Goal: Register for event/course

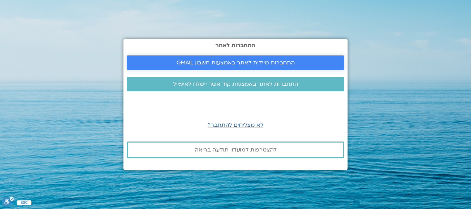
click at [261, 60] on span "התחברות מיידית לאתר באמצעות חשבון GMAIL" at bounding box center [236, 63] width 118 height 6
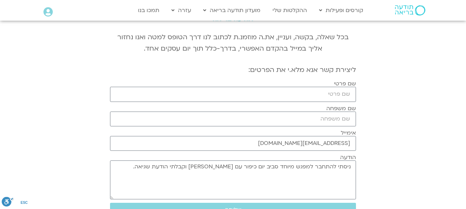
scroll to position [80, 0]
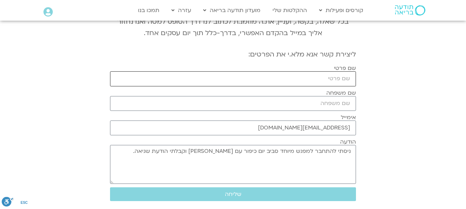
click at [326, 81] on input "שם פרטי" at bounding box center [233, 78] width 246 height 15
type input "k"
type input "לינה"
click at [334, 105] on input "שם משפחה" at bounding box center [233, 103] width 246 height 15
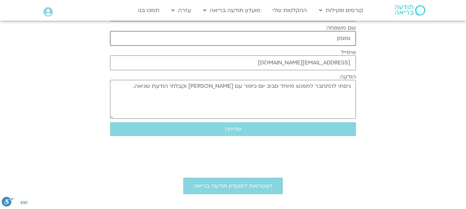
scroll to position [161, 0]
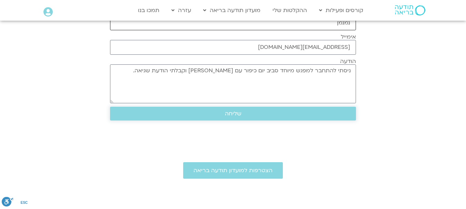
type input "נמנמן"
click at [272, 114] on span "שליחה" at bounding box center [232, 114] width 229 height 6
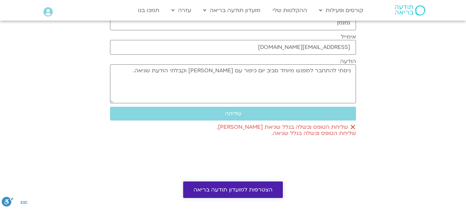
click at [253, 187] on span "הצטרפות למועדון תודעה בריאה" at bounding box center [232, 190] width 79 height 6
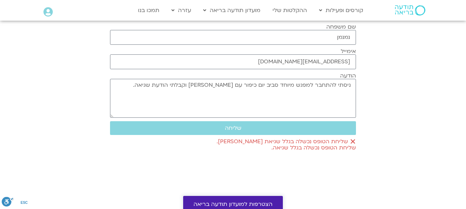
scroll to position [171, 0]
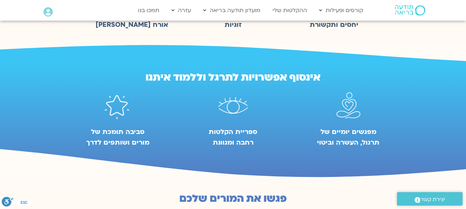
scroll to position [322, 0]
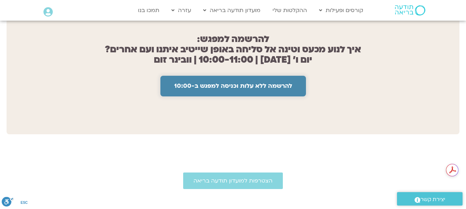
click at [224, 84] on span "להרשמה ללא עלות וכניסה למפגש ב-10:00" at bounding box center [233, 86] width 118 height 7
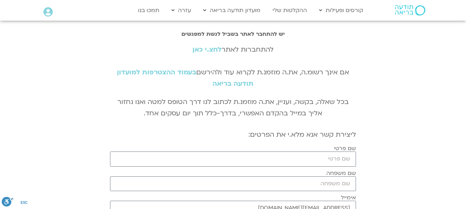
click at [208, 50] on link "לחצ.י כאן" at bounding box center [206, 49] width 29 height 9
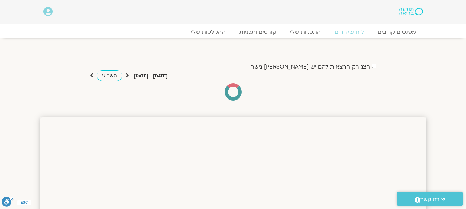
click at [49, 11] on icon at bounding box center [47, 12] width 9 height 10
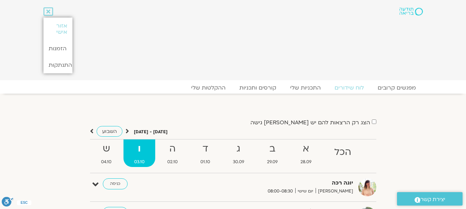
click at [153, 51] on div at bounding box center [214, 39] width 276 height 73
drag, startPoint x: 196, startPoint y: 44, endPoint x: 206, endPoint y: 44, distance: 10.3
click at [196, 44] on div at bounding box center [214, 39] width 276 height 73
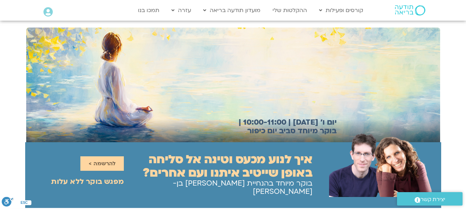
drag, startPoint x: 45, startPoint y: 11, endPoint x: 0, endPoint y: 33, distance: 50.1
click at [0, 33] on div "יום ו׳ [DATE] | 10:00-11:00 | בוקר מיוחד סביב יום כיפור" at bounding box center [233, 82] width 466 height 122
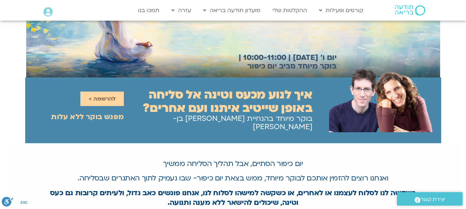
scroll to position [80, 0]
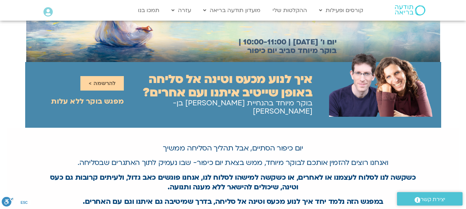
click at [236, 91] on h2 "איך לנוע מכעס וטינה אל סליחה באופן שייטיב איתנו ועם אחרים?" at bounding box center [218, 86] width 189 height 27
click at [324, 81] on div at bounding box center [381, 90] width 119 height 52
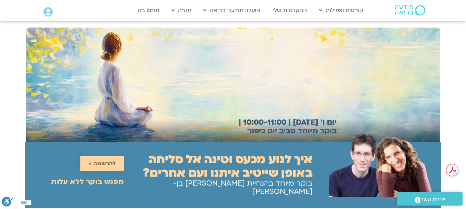
scroll to position [0, 0]
click at [100, 163] on span "להרשמה >" at bounding box center [102, 164] width 27 height 6
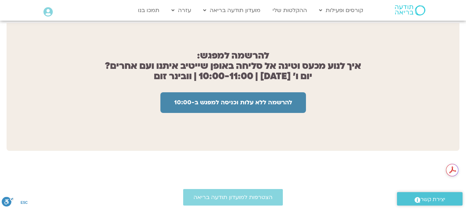
scroll to position [551, 0]
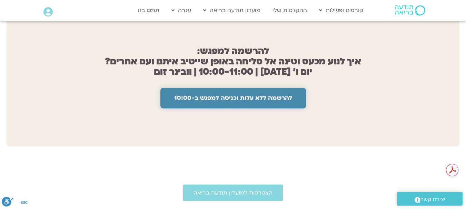
click at [203, 96] on span "להרשמה ללא עלות וכניסה למפגש ב-10:00" at bounding box center [233, 98] width 118 height 7
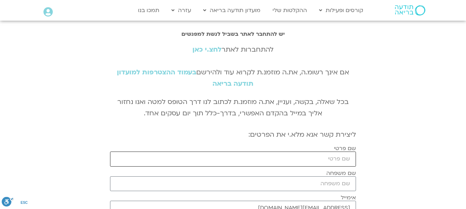
click at [292, 161] on input "שם פרטי" at bounding box center [233, 159] width 246 height 15
type input "Ilya"
type input "Nemenman"
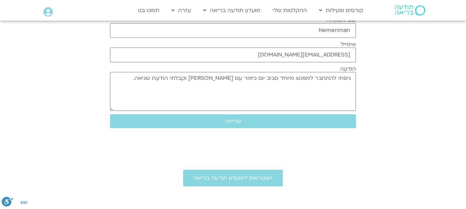
scroll to position [161, 0]
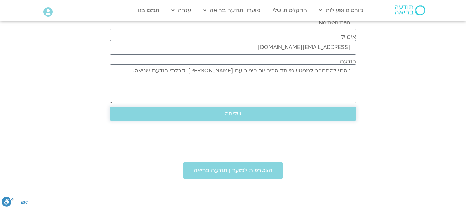
click at [252, 116] on span "שליחה" at bounding box center [232, 114] width 229 height 6
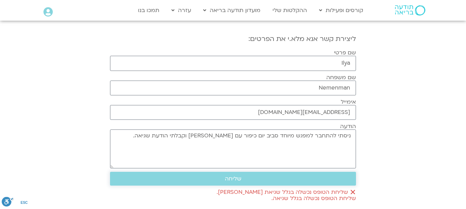
scroll to position [80, 0]
